Goal: Information Seeking & Learning: Find contact information

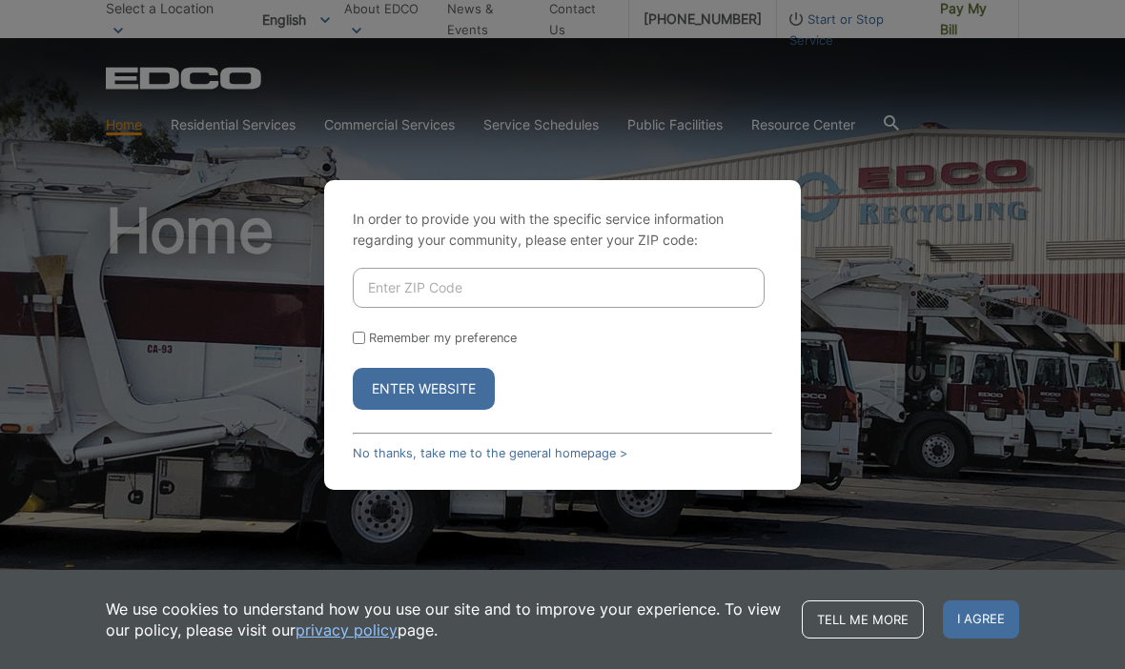
click at [667, 308] on input "Enter ZIP Code" at bounding box center [559, 288] width 412 height 40
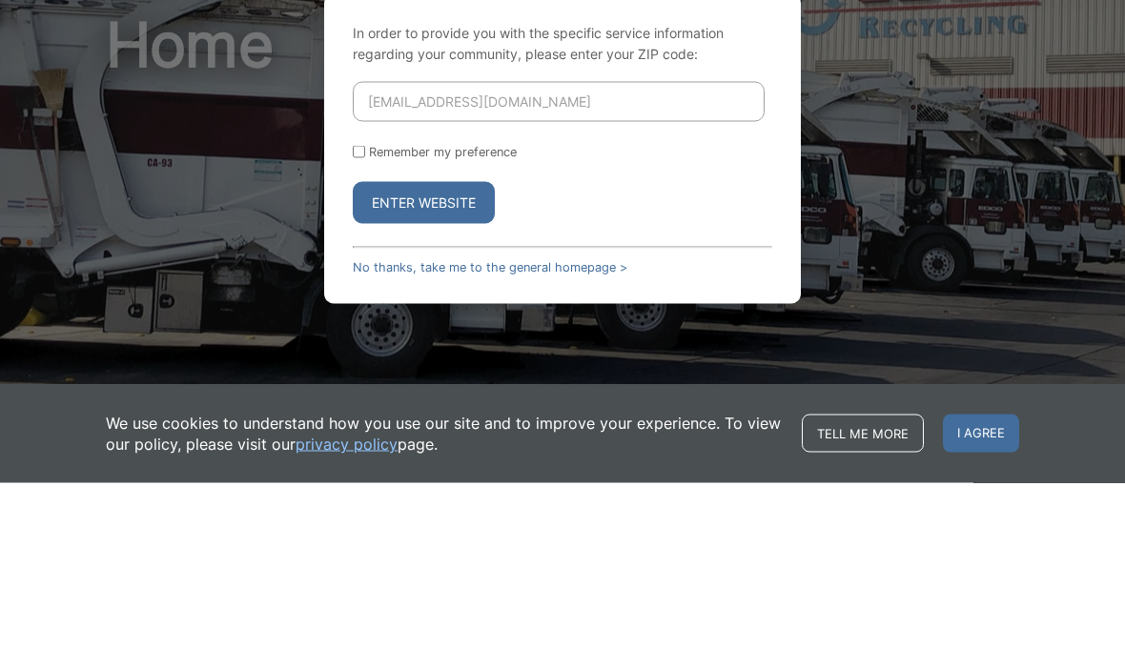
type input "Paulq1977@gmail.com"
click at [364, 332] on input "Remember my preference" at bounding box center [359, 338] width 12 height 12
checkbox input "true"
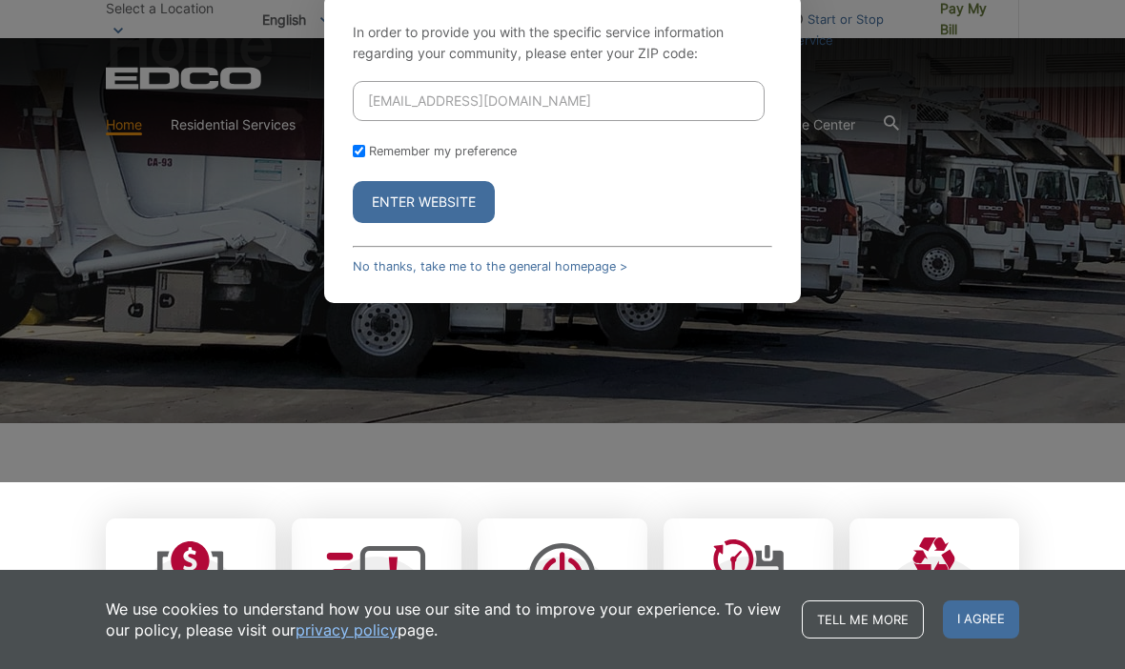
click at [457, 223] on button "Enter Website" at bounding box center [424, 202] width 142 height 42
click at [480, 223] on button "Enter Website" at bounding box center [424, 202] width 142 height 42
click at [438, 223] on button "Enter Website" at bounding box center [424, 202] width 142 height 42
click at [441, 274] on link "No thanks, take me to the general homepage >" at bounding box center [490, 266] width 275 height 14
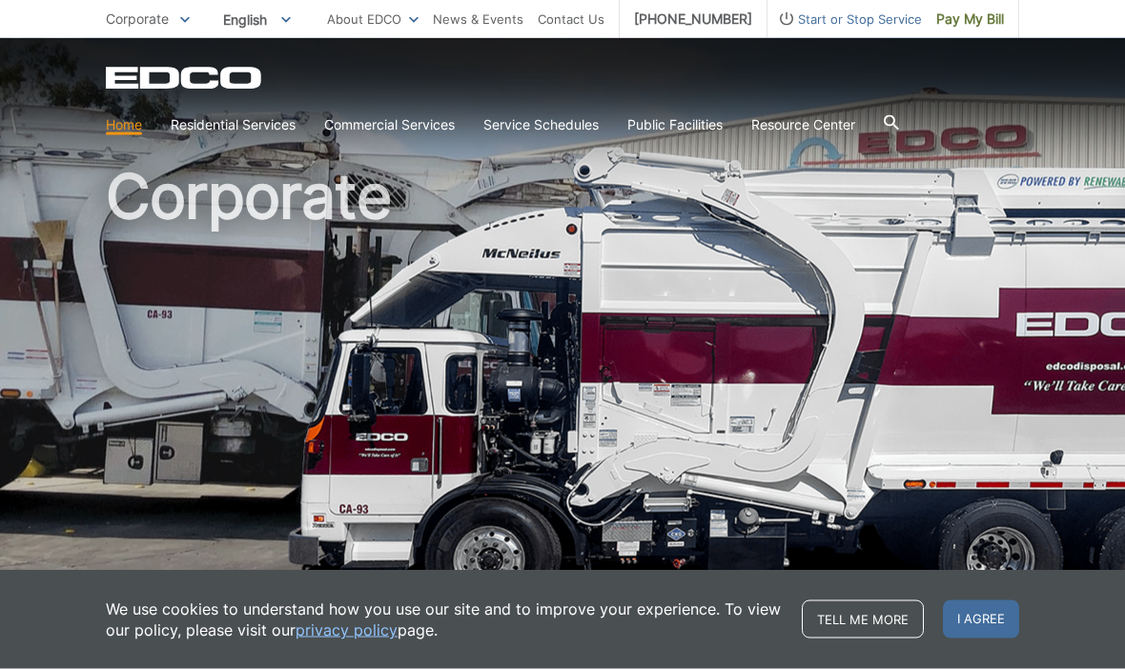
scroll to position [31, 0]
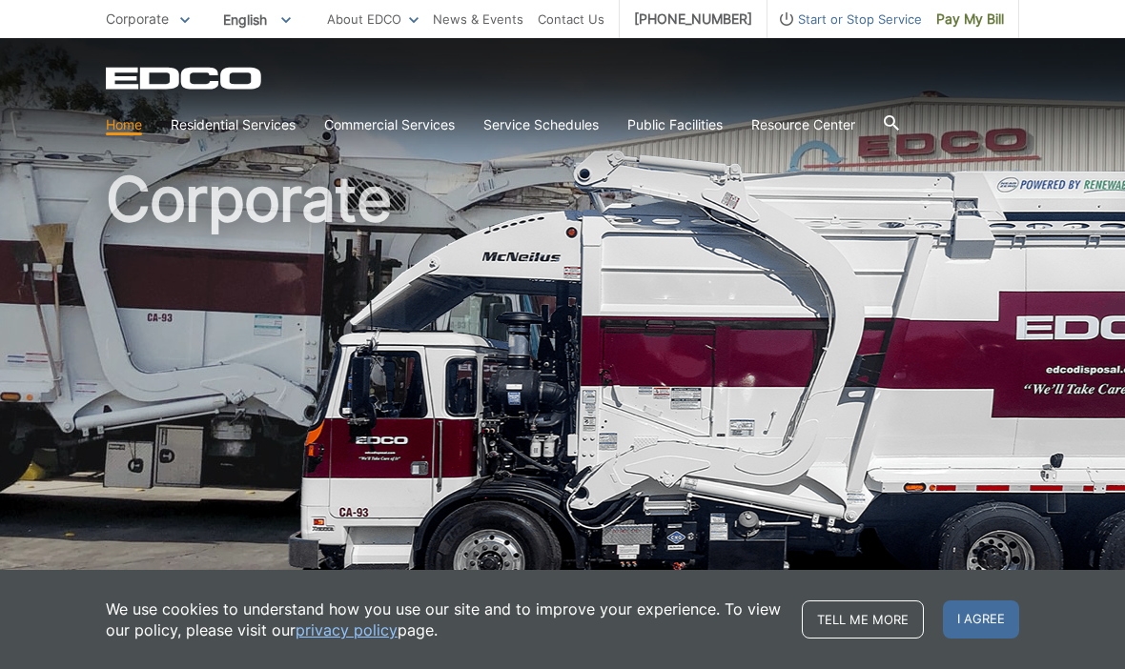
click at [899, 132] on div at bounding box center [891, 124] width 15 height 19
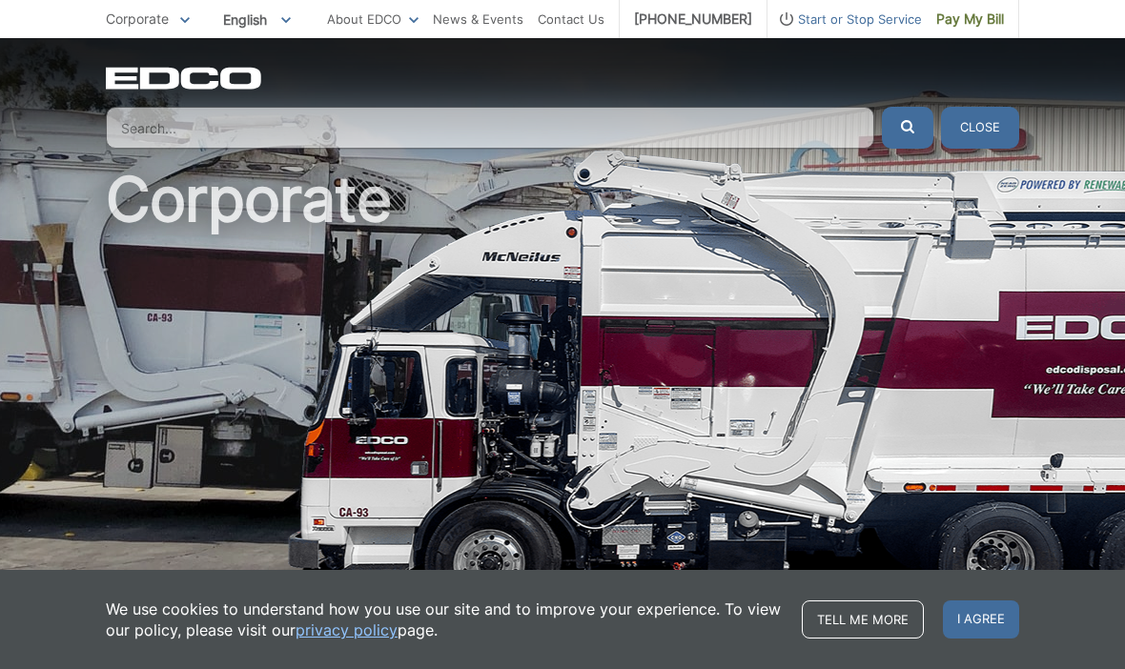
click at [785, 136] on input "Search" at bounding box center [490, 128] width 769 height 42
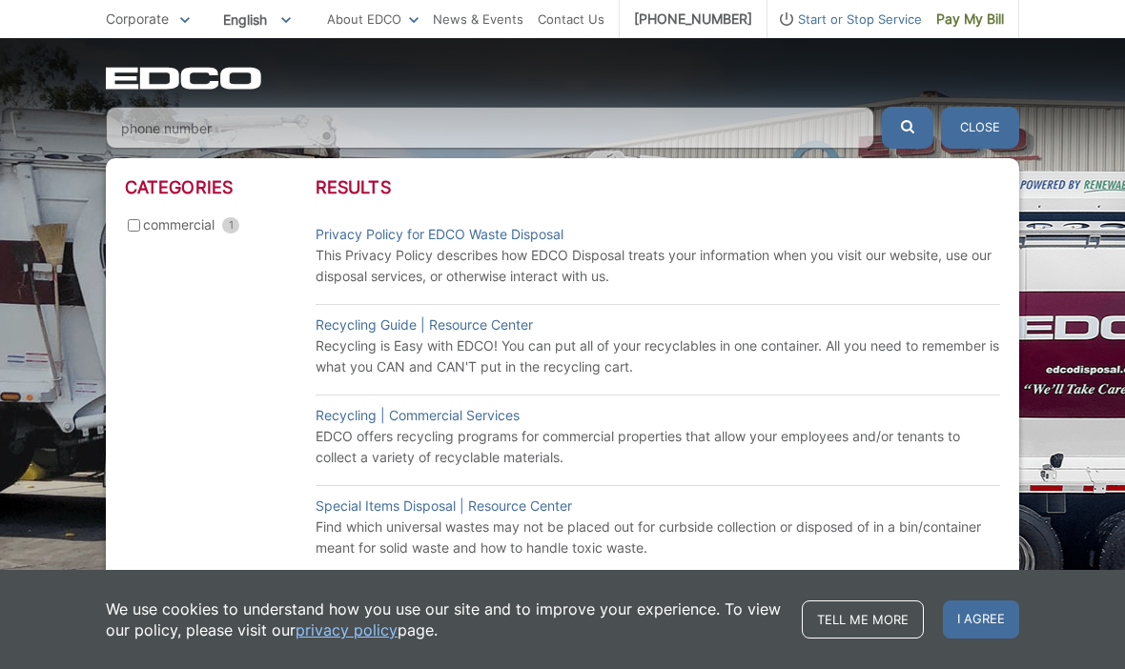
type input "phone number"
click at [908, 128] on button "submit" at bounding box center [907, 128] width 51 height 42
click at [755, 568] on li "Special Items Disposal | Resource Center Find which universal wastes may not be…" at bounding box center [658, 526] width 685 height 83
click at [768, 598] on span "Next" at bounding box center [754, 594] width 51 height 21
click at [866, 395] on li "Recycling | Commercial Services EDCO offers recycling programs for commercial p…" at bounding box center [658, 436] width 685 height 83
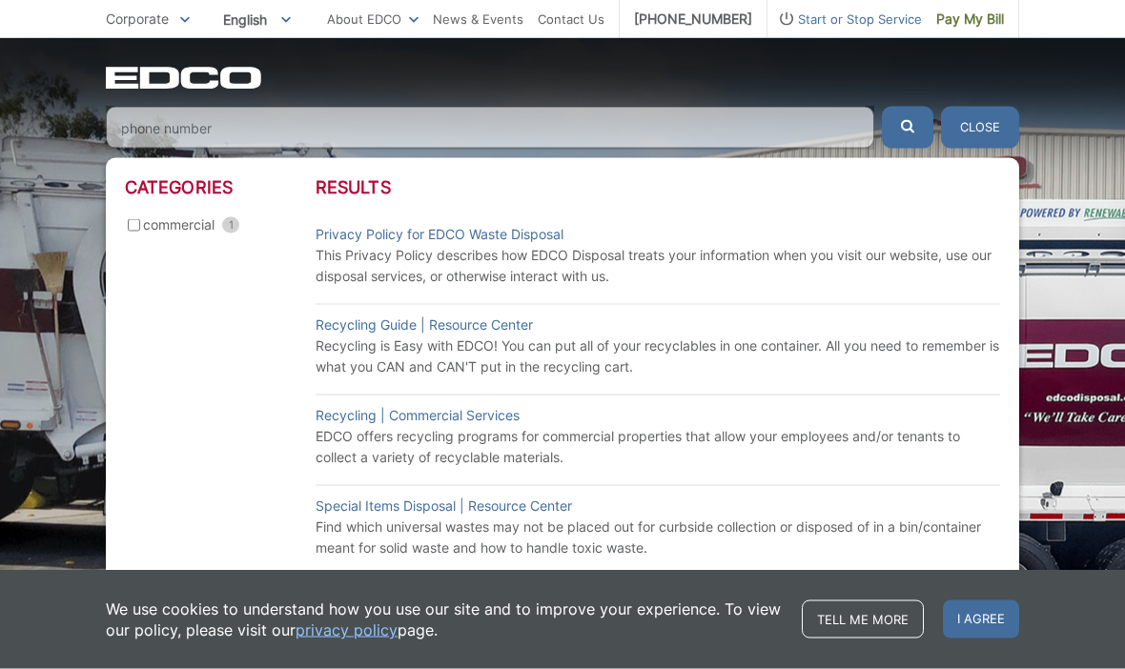
scroll to position [0, 0]
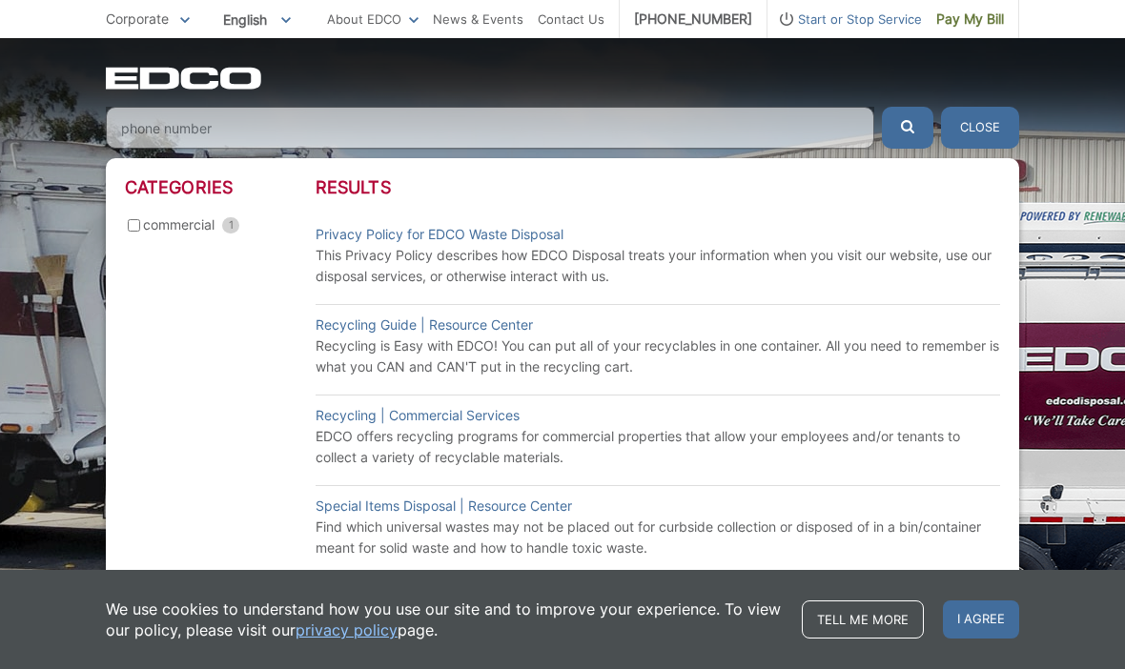
click at [1096, 151] on div "Corporate" at bounding box center [562, 324] width 1125 height 572
click at [913, 144] on button "submit" at bounding box center [907, 128] width 51 height 42
click at [913, 143] on button "submit" at bounding box center [907, 128] width 51 height 42
click at [837, 419] on header "Recycling | Commercial Services" at bounding box center [658, 415] width 685 height 21
click at [38, 125] on div "EDCO Logo Home Residential Services Curbside Pickup Trash Dumpster Service Temp…" at bounding box center [562, 93] width 1125 height 111
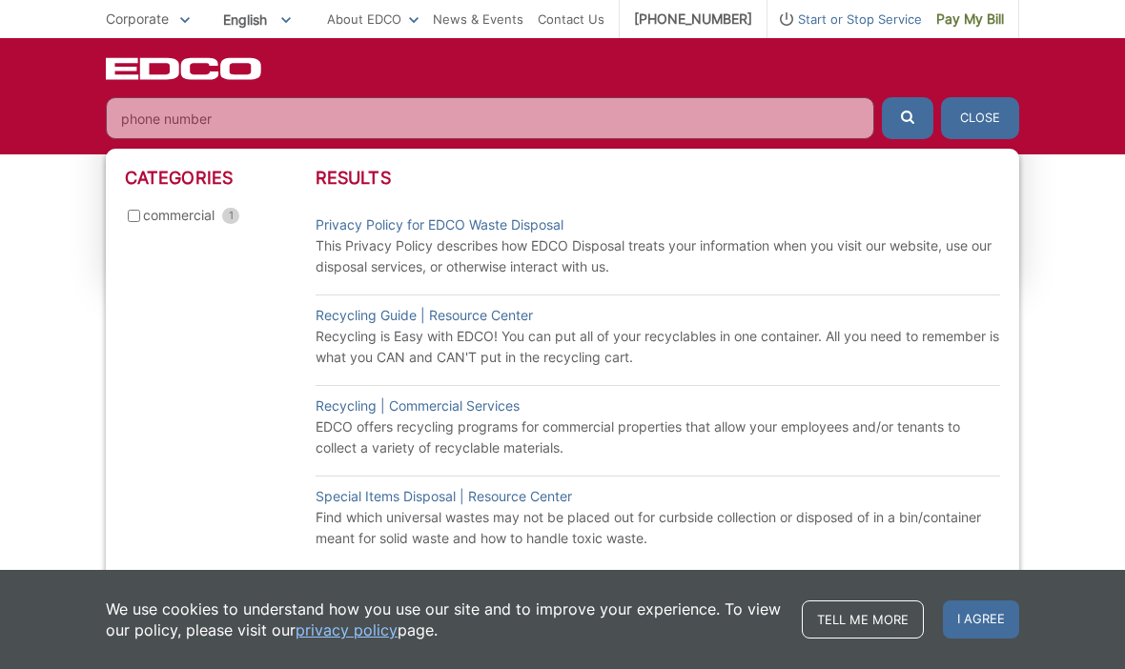
scroll to position [669, 0]
click at [758, 584] on span "Next" at bounding box center [746, 584] width 35 height 21
click at [991, 117] on button "Close" at bounding box center [980, 118] width 78 height 42
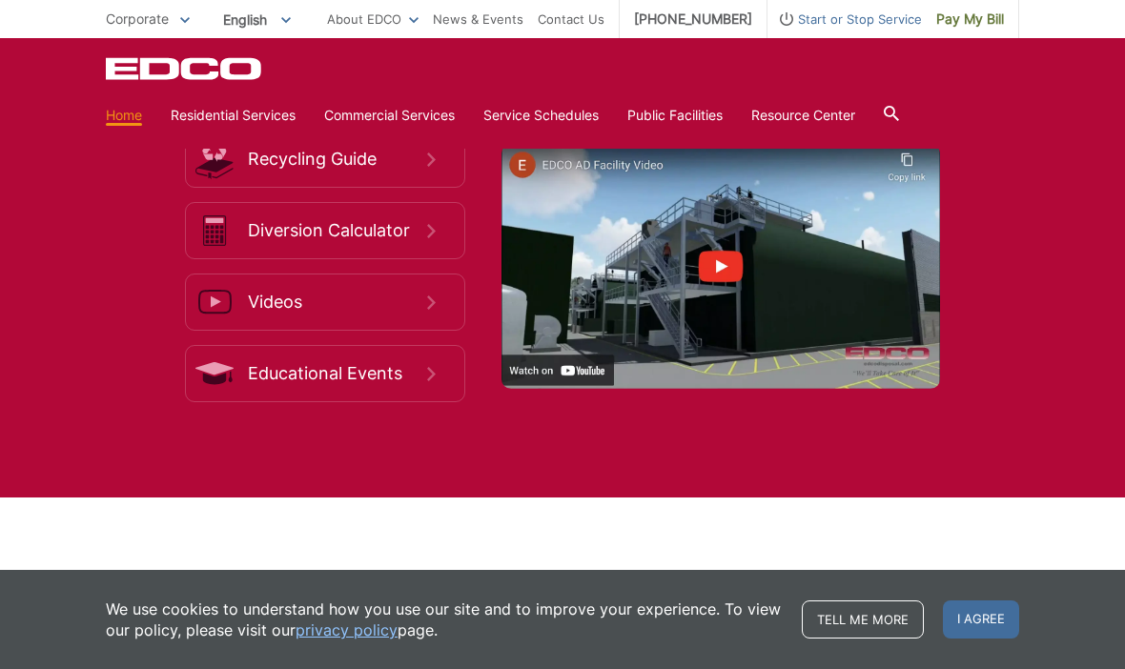
scroll to position [2839, 0]
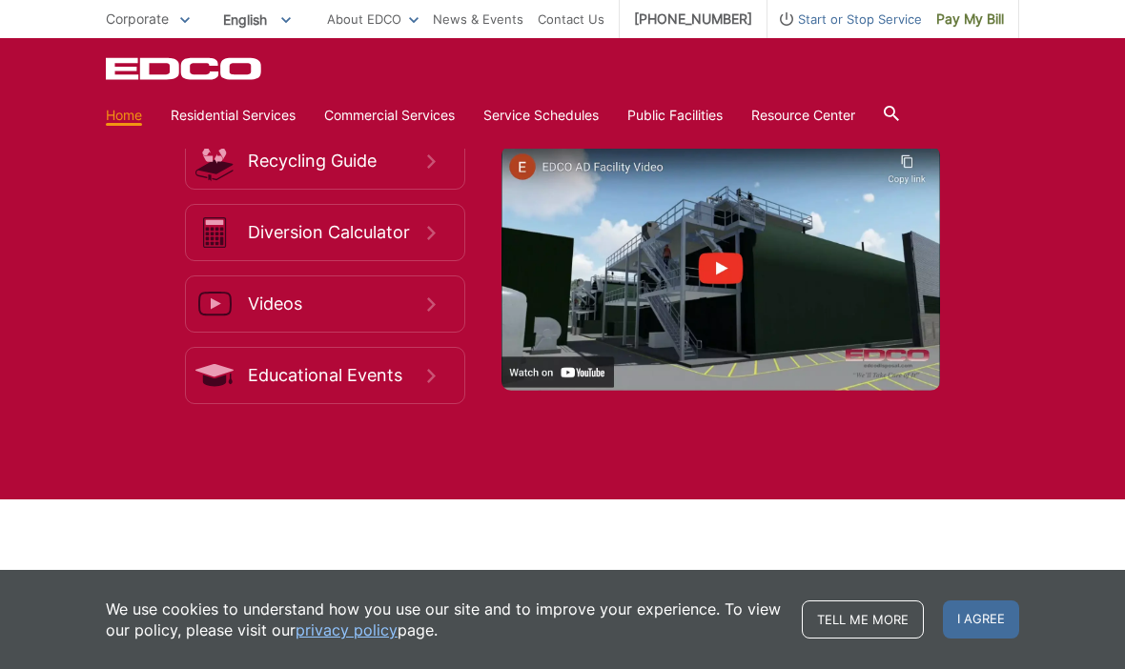
click at [429, 383] on icon at bounding box center [431, 376] width 9 height 14
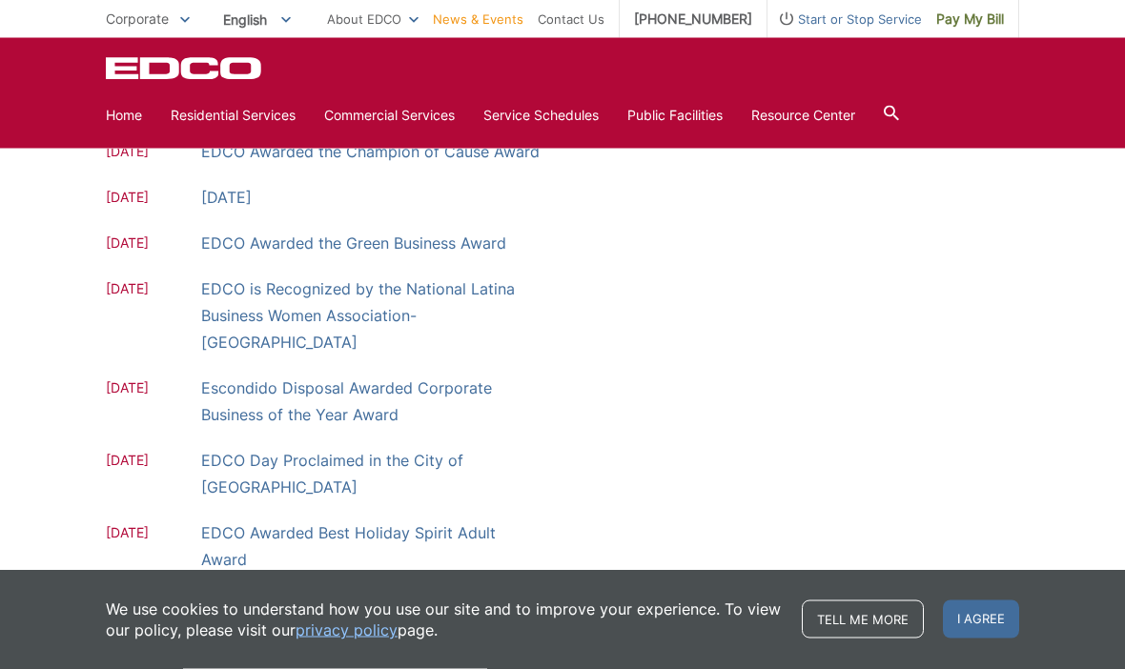
scroll to position [553, 0]
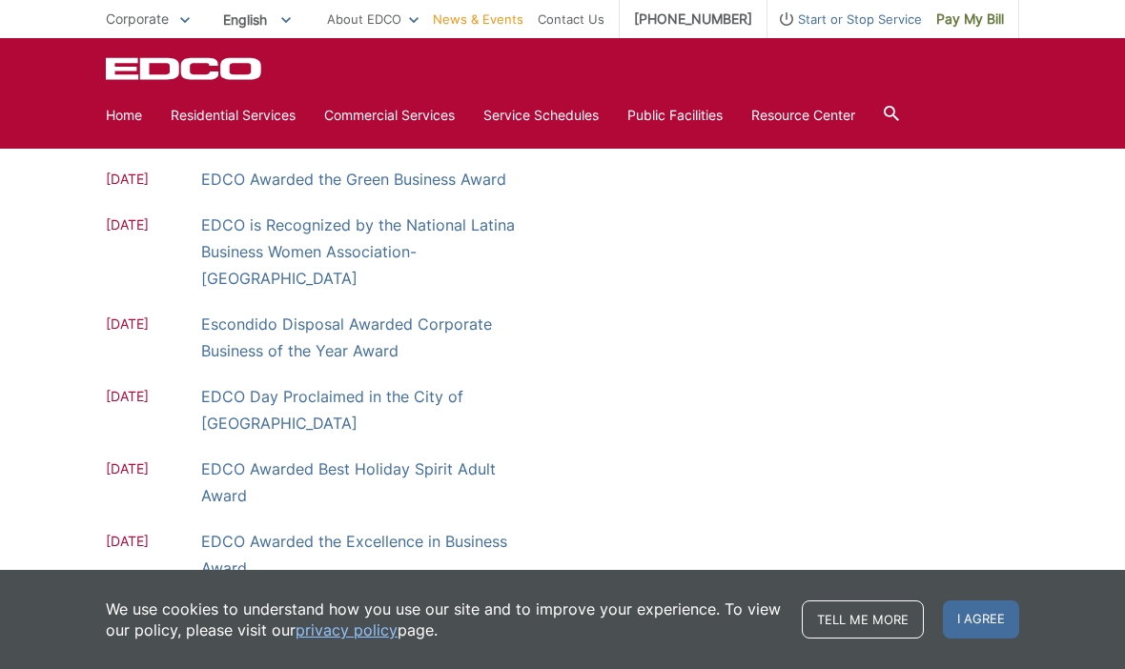
click at [208, 605] on link "View More News" at bounding box center [166, 613] width 121 height 17
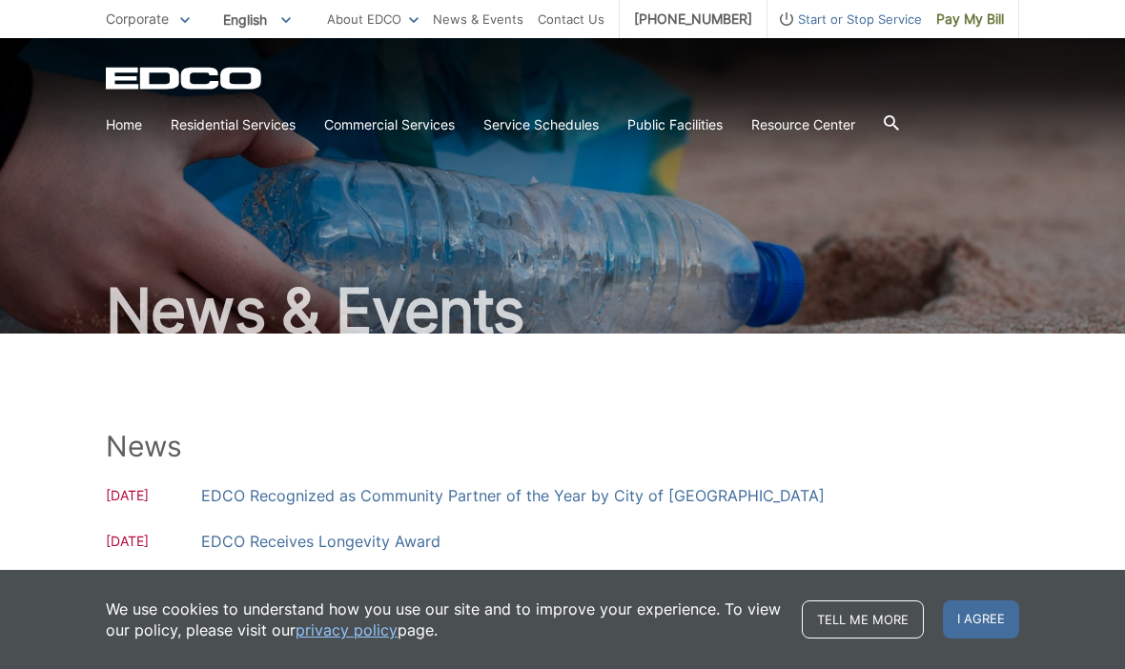
scroll to position [1, 0]
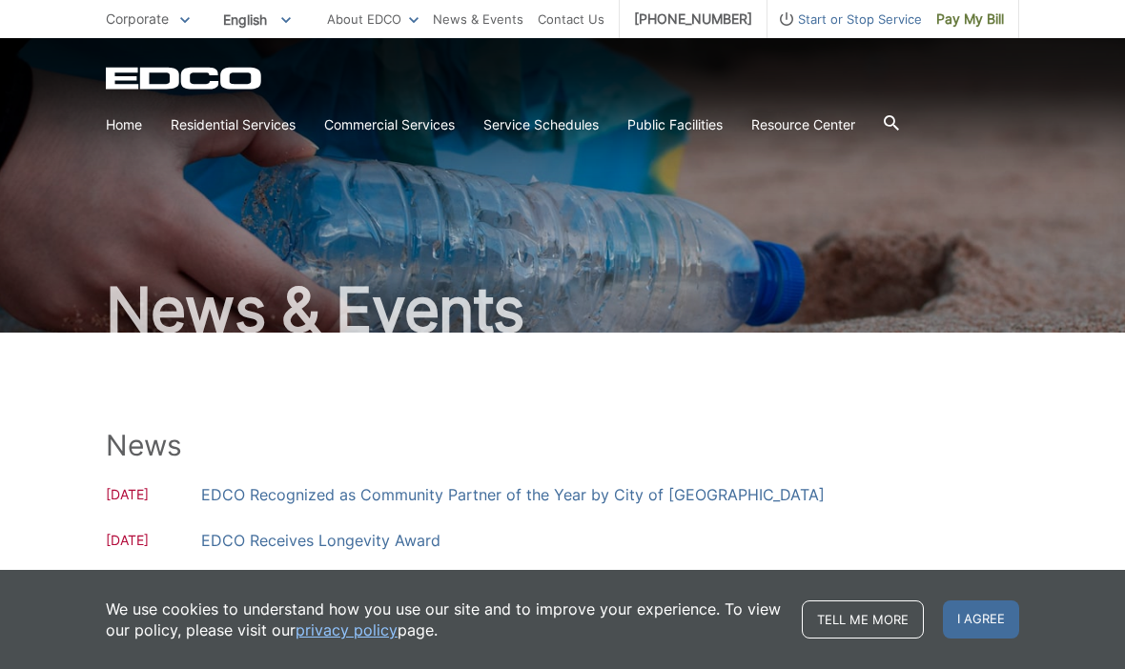
click at [566, 135] on link "Service Schedules" at bounding box center [540, 124] width 115 height 21
click at [136, 128] on link "Home" at bounding box center [124, 124] width 36 height 21
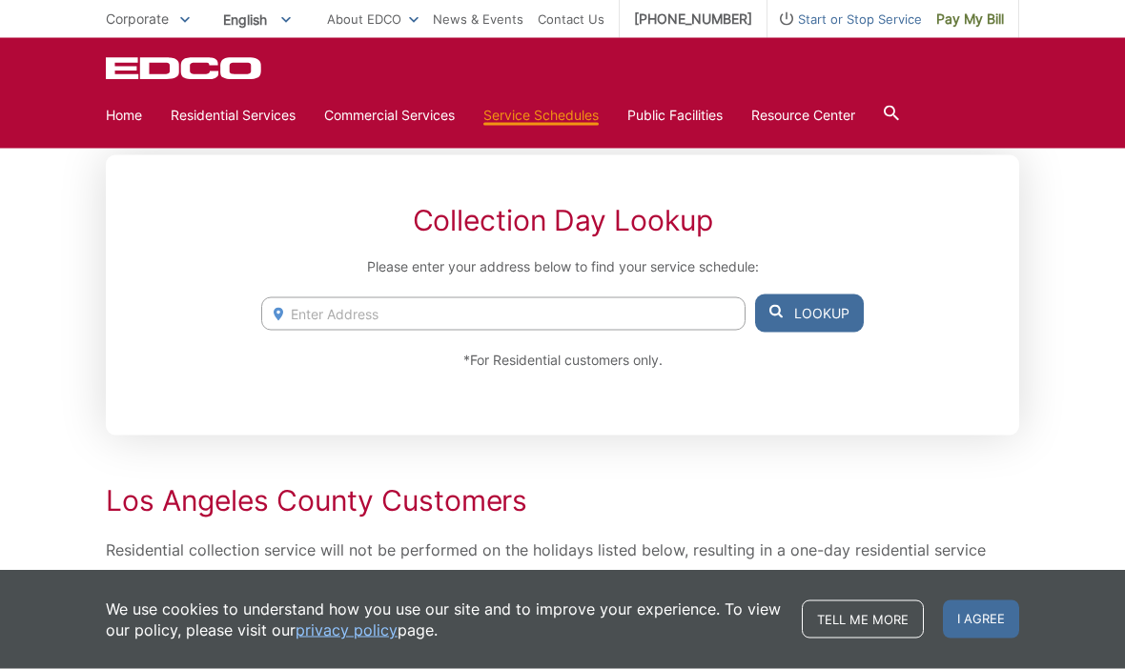
scroll to position [268, 0]
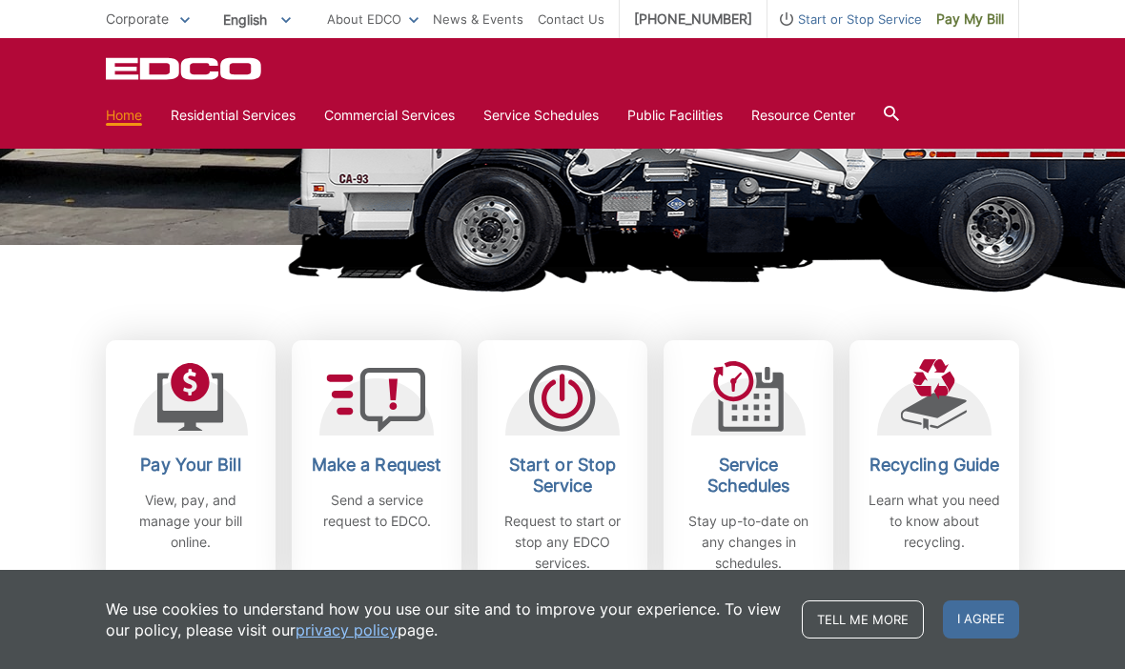
scroll to position [366, 0]
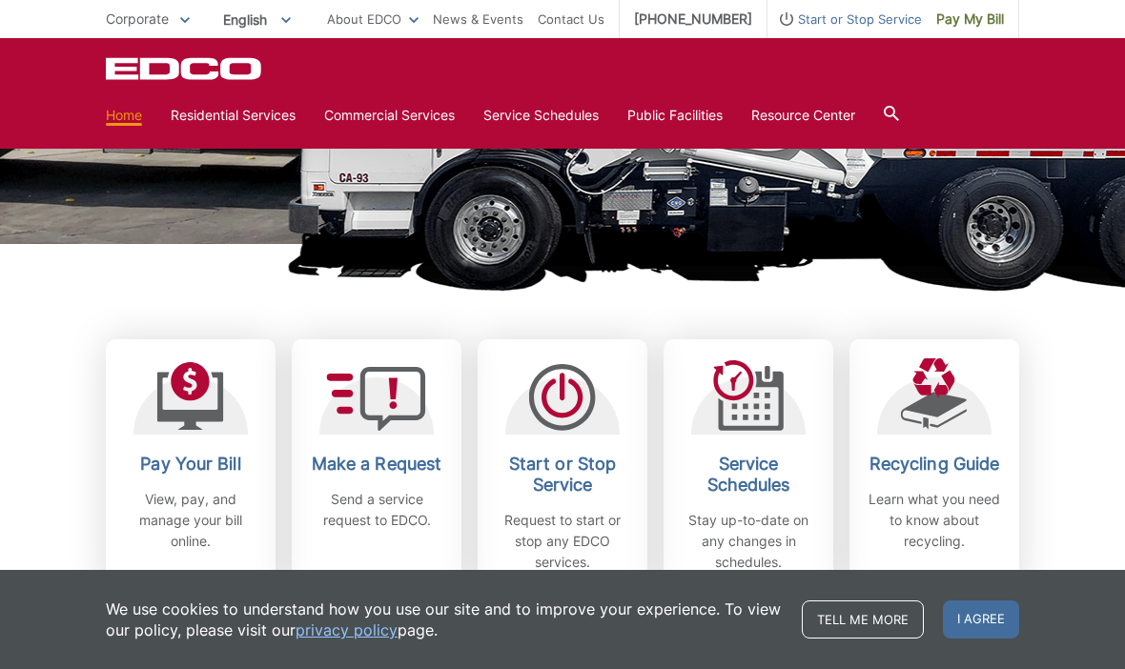
click at [573, 479] on h2 "Start or Stop Service" at bounding box center [562, 475] width 141 height 42
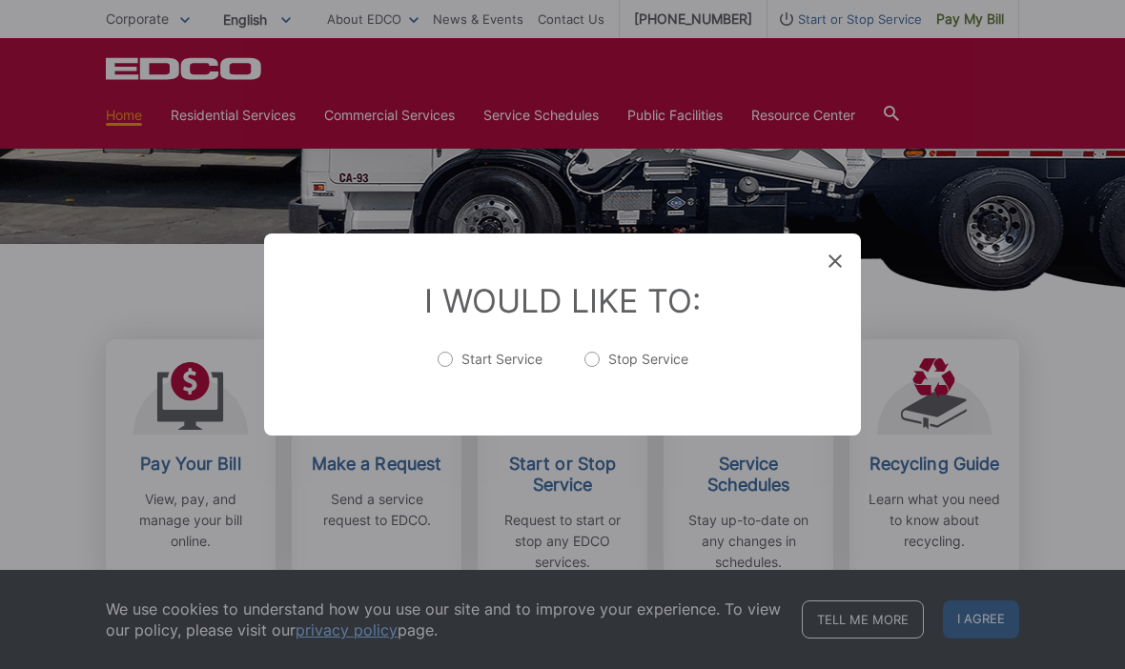
click at [840, 268] on icon at bounding box center [835, 261] width 13 height 13
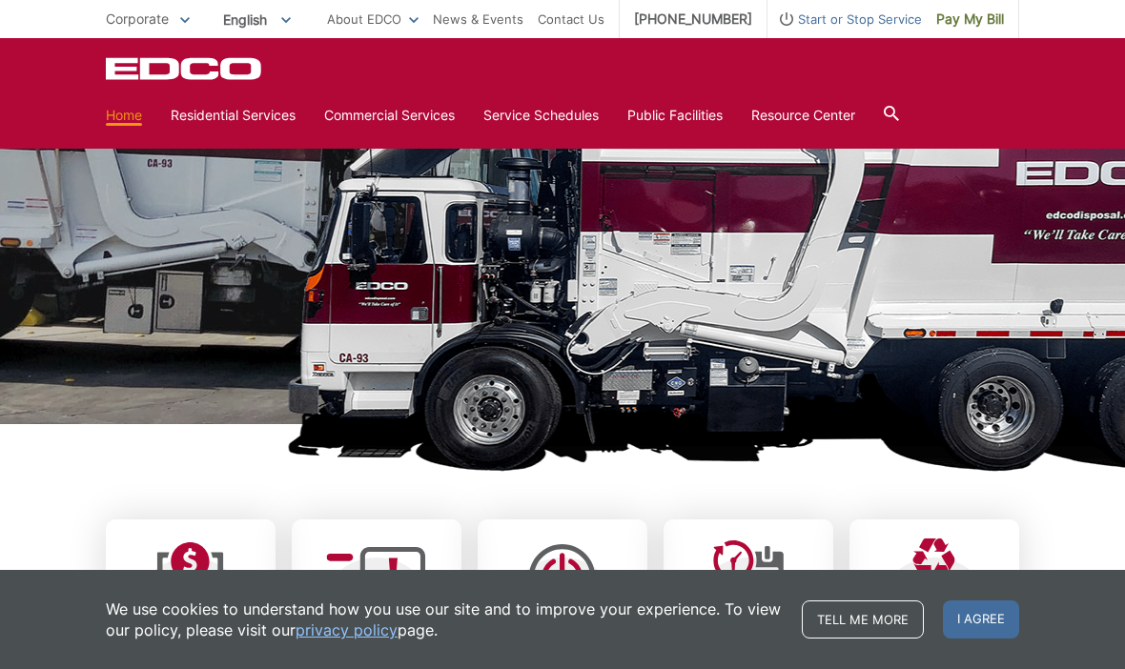
scroll to position [174, 0]
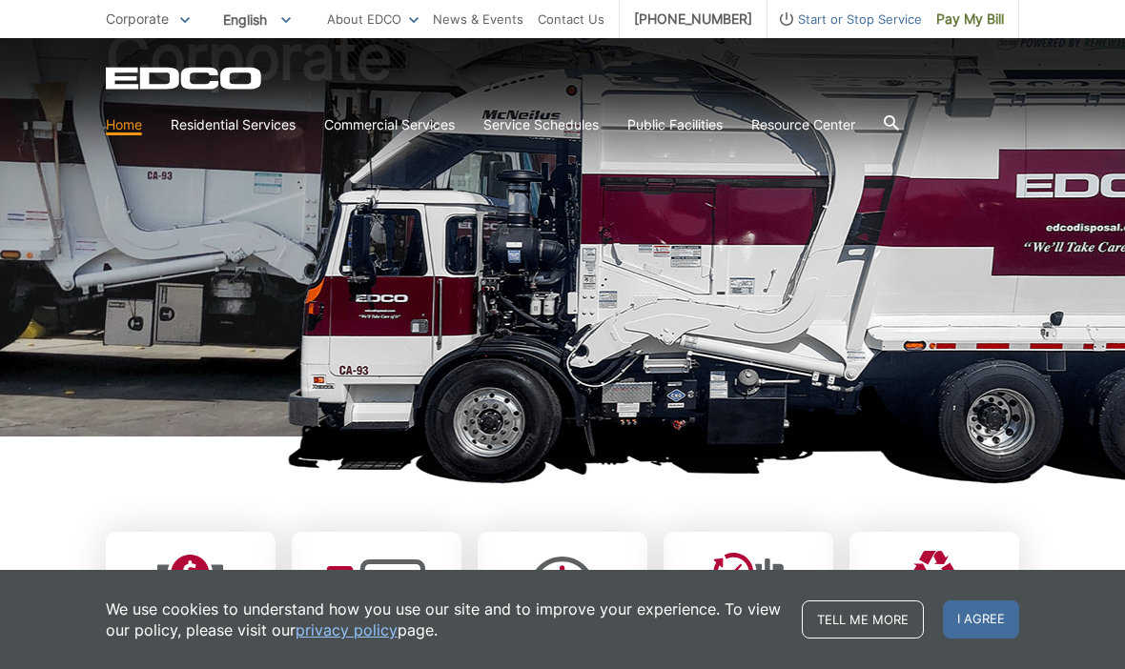
click at [0, 0] on link "Mandatory Recycling Requirements" at bounding box center [0, 0] width 0 height 0
